Goal: Check status

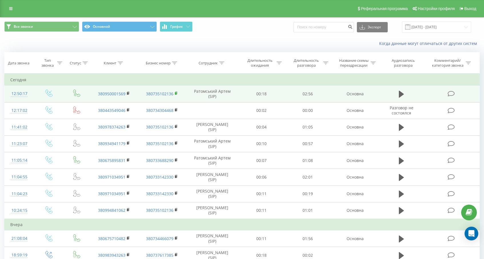
click at [176, 94] on rect at bounding box center [176, 93] width 2 height 3
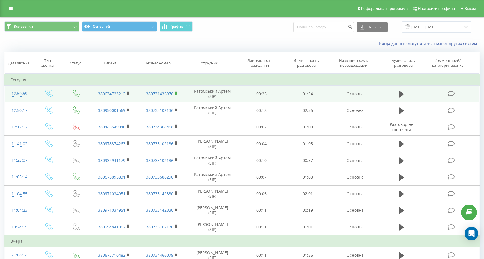
click at [177, 94] on rect at bounding box center [176, 93] width 2 height 3
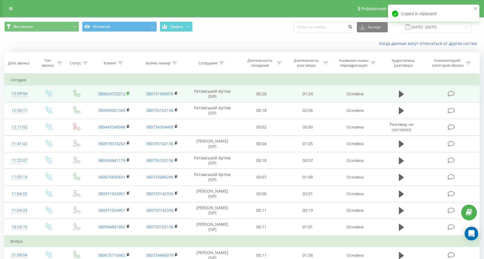
click at [128, 93] on rect at bounding box center [128, 93] width 2 height 3
